Goal: Leave review/rating: Share an evaluation or opinion about a product, service, or content

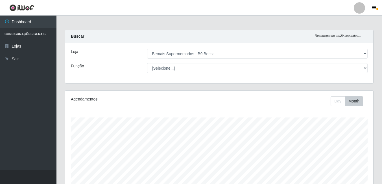
select select "410"
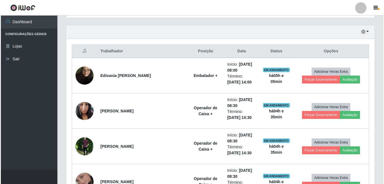
scroll to position [117, 308]
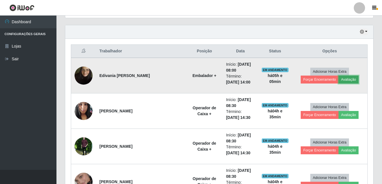
click at [342, 80] on button "Avaliação" at bounding box center [349, 79] width 20 height 8
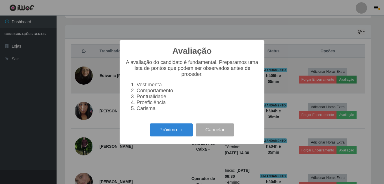
scroll to position [117, 305]
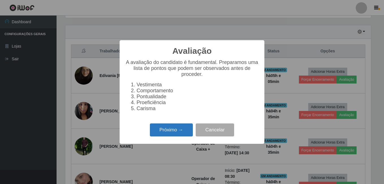
click at [161, 129] on button "Próximo →" at bounding box center [171, 129] width 43 height 13
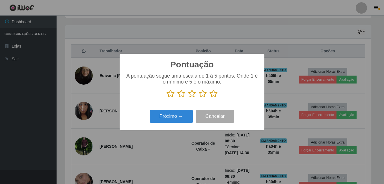
click at [203, 94] on icon at bounding box center [203, 93] width 8 height 8
click at [199, 98] on input "radio" at bounding box center [199, 98] width 0 height 0
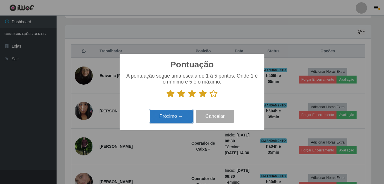
click at [189, 112] on button "Próximo →" at bounding box center [171, 116] width 43 height 13
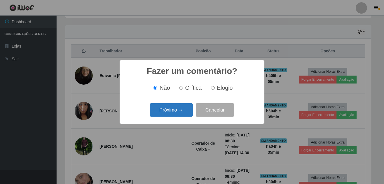
click at [186, 111] on button "Próximo →" at bounding box center [171, 109] width 43 height 13
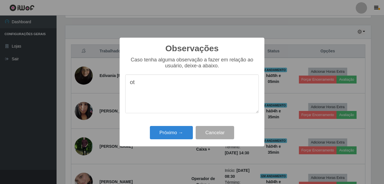
type textarea "o"
drag, startPoint x: 157, startPoint y: 96, endPoint x: 130, endPoint y: 84, distance: 29.2
click at [130, 84] on textarea "excelente colaboradora, muito prestativa, educada." at bounding box center [191, 93] width 133 height 39
click at [233, 83] on textarea "excelente colaboradora, muito prestativa, educada." at bounding box center [191, 93] width 133 height 39
click at [239, 84] on textarea "excelente colaboradora, muito prestativa, educada." at bounding box center [191, 93] width 133 height 39
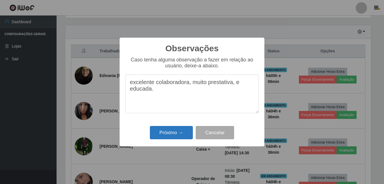
type textarea "excelente colaboradora, muito prestativa, e educada."
click at [172, 132] on button "Próximo →" at bounding box center [171, 132] width 43 height 13
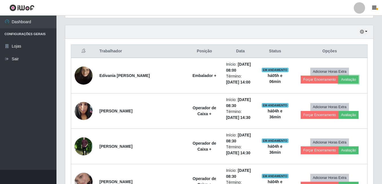
scroll to position [117, 308]
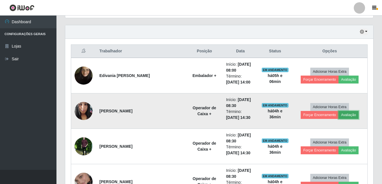
click at [352, 115] on button "Avaliação" at bounding box center [349, 115] width 20 height 8
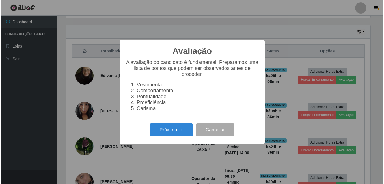
scroll to position [117, 305]
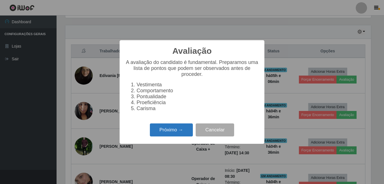
click at [184, 130] on button "Próximo →" at bounding box center [171, 129] width 43 height 13
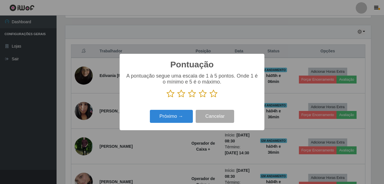
scroll to position [282291, 282103]
click at [203, 94] on icon at bounding box center [203, 93] width 8 height 8
click at [199, 98] on input "radio" at bounding box center [199, 98] width 0 height 0
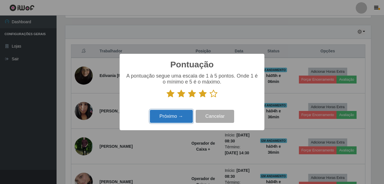
click at [177, 114] on button "Próximo →" at bounding box center [171, 116] width 43 height 13
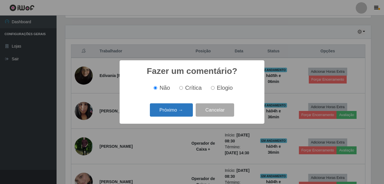
click at [185, 111] on button "Próximo →" at bounding box center [171, 109] width 43 height 13
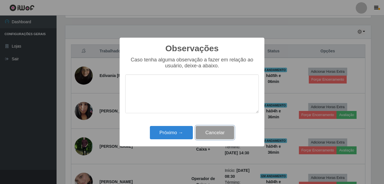
drag, startPoint x: 202, startPoint y: 138, endPoint x: 210, endPoint y: 135, distance: 8.4
click at [206, 136] on button "Cancelar" at bounding box center [214, 132] width 38 height 13
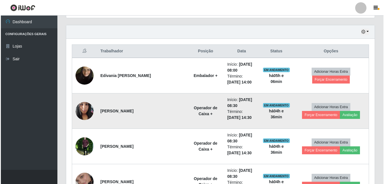
scroll to position [117, 308]
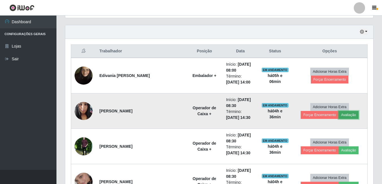
click at [346, 117] on button "Avaliação" at bounding box center [349, 115] width 20 height 8
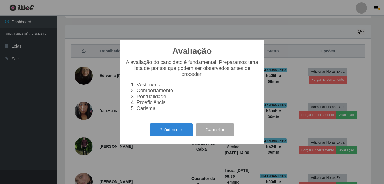
scroll to position [117, 305]
click at [171, 133] on button "Próximo →" at bounding box center [171, 129] width 43 height 13
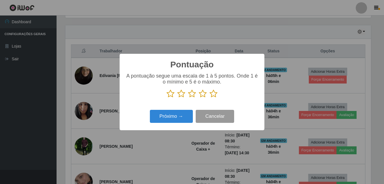
scroll to position [282291, 282103]
click at [202, 94] on icon at bounding box center [203, 93] width 8 height 8
click at [199, 98] on input "radio" at bounding box center [199, 98] width 0 height 0
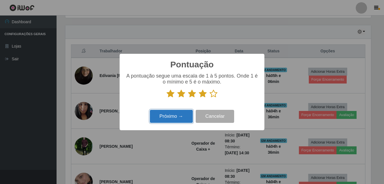
click at [174, 116] on button "Próximo →" at bounding box center [171, 116] width 43 height 13
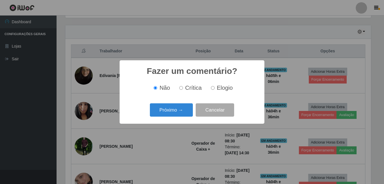
click at [213, 90] on input "Elogio" at bounding box center [213, 88] width 4 height 4
radio input "true"
click at [177, 111] on button "Próximo →" at bounding box center [171, 109] width 43 height 13
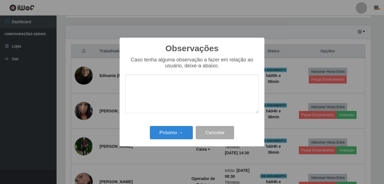
click at [176, 103] on textarea at bounding box center [191, 93] width 133 height 39
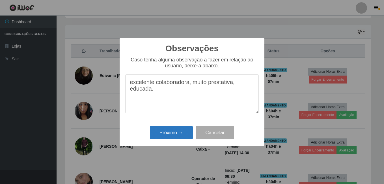
type textarea "excelente colaboradora, muito prestativa, educada."
click at [174, 133] on button "Próximo →" at bounding box center [171, 132] width 43 height 13
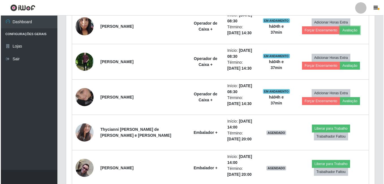
scroll to position [275, 0]
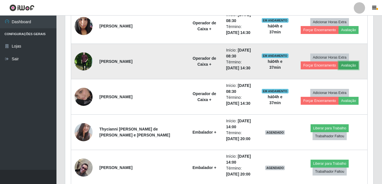
click at [351, 68] on button "Avaliação" at bounding box center [349, 65] width 20 height 8
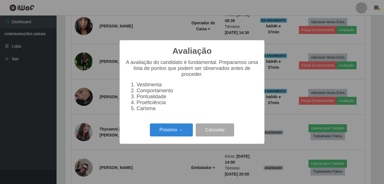
scroll to position [117, 305]
click at [153, 131] on button "Próximo →" at bounding box center [171, 129] width 43 height 13
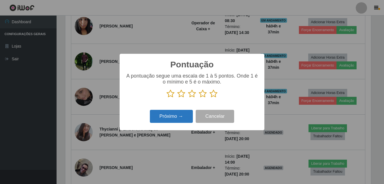
scroll to position [282291, 282103]
click at [214, 94] on icon at bounding box center [213, 93] width 8 height 8
click at [209, 98] on input "radio" at bounding box center [209, 98] width 0 height 0
click at [165, 117] on button "Próximo →" at bounding box center [171, 116] width 43 height 13
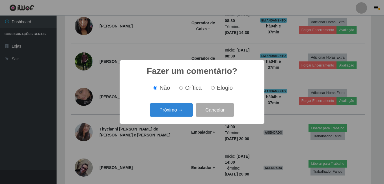
click at [210, 90] on label "Elogio" at bounding box center [220, 87] width 24 height 6
click at [211, 90] on input "Elogio" at bounding box center [213, 88] width 4 height 4
radio input "true"
click at [180, 110] on button "Próximo →" at bounding box center [171, 109] width 43 height 13
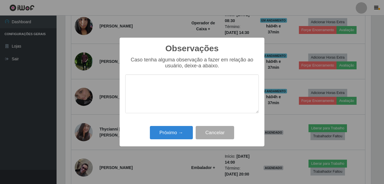
click at [173, 102] on textarea at bounding box center [191, 93] width 133 height 39
click at [188, 85] on textarea "excelente colaboradora, muito prestativa, educada." at bounding box center [191, 93] width 133 height 39
click at [228, 83] on textarea "excelente colaborador, muito prestativa, educada." at bounding box center [191, 93] width 133 height 39
click at [142, 94] on textarea "excelente colaborador, muito prestativo, educada." at bounding box center [191, 93] width 133 height 39
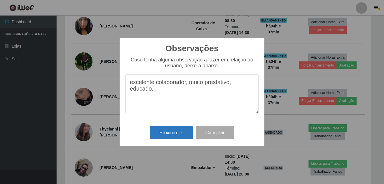
type textarea "excelente colaborador, muito prestativo, educado."
click at [176, 131] on button "Próximo →" at bounding box center [171, 132] width 43 height 13
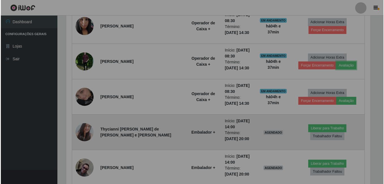
scroll to position [117, 308]
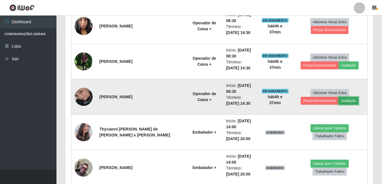
click at [346, 100] on button "Avaliação" at bounding box center [349, 101] width 20 height 8
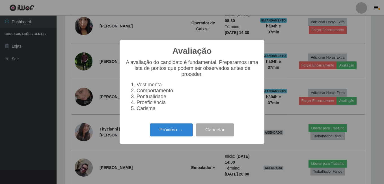
scroll to position [117, 305]
click at [189, 132] on button "Próximo →" at bounding box center [171, 129] width 43 height 13
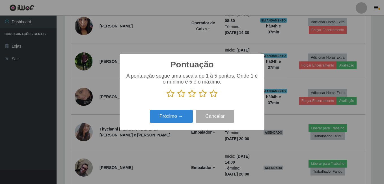
scroll to position [282291, 282103]
click at [202, 96] on icon at bounding box center [203, 93] width 8 height 8
click at [199, 98] on input "radio" at bounding box center [199, 98] width 0 height 0
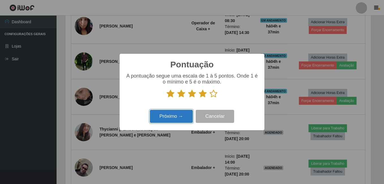
click at [186, 118] on button "Próximo →" at bounding box center [171, 116] width 43 height 13
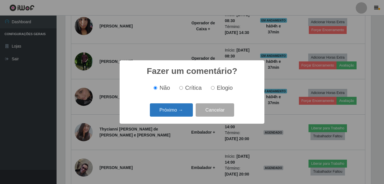
click at [181, 110] on button "Próximo →" at bounding box center [171, 109] width 43 height 13
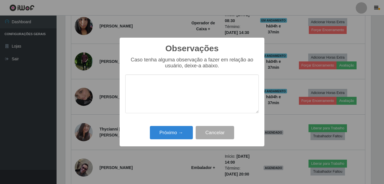
click at [180, 93] on textarea at bounding box center [191, 93] width 133 height 39
click at [234, 83] on textarea "excelente colaboradora, muito prestativa, educada." at bounding box center [191, 93] width 133 height 39
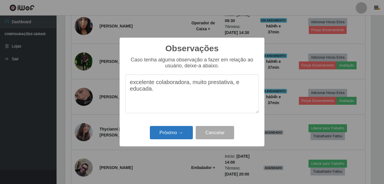
type textarea "excelente colaboradora, muito prestativa, e educada."
click at [192, 132] on button "Próximo →" at bounding box center [171, 132] width 43 height 13
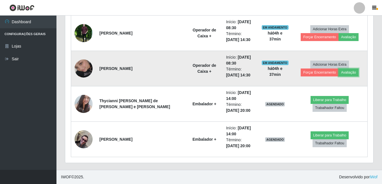
scroll to position [190, 0]
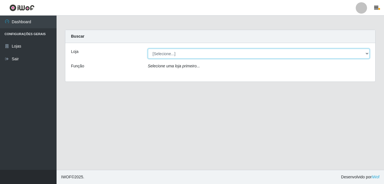
click at [365, 55] on select "[Selecione...] Bemais Supermercados - B9 Bessa" at bounding box center [259, 54] width 222 height 10
select select "410"
click at [148, 49] on select "[Selecione...] Bemais Supermercados - B9 Bessa" at bounding box center [259, 54] width 222 height 10
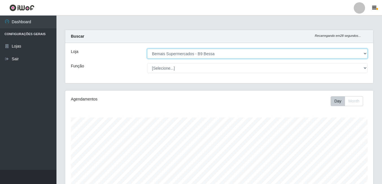
scroll to position [117, 308]
